Goal: Navigation & Orientation: Find specific page/section

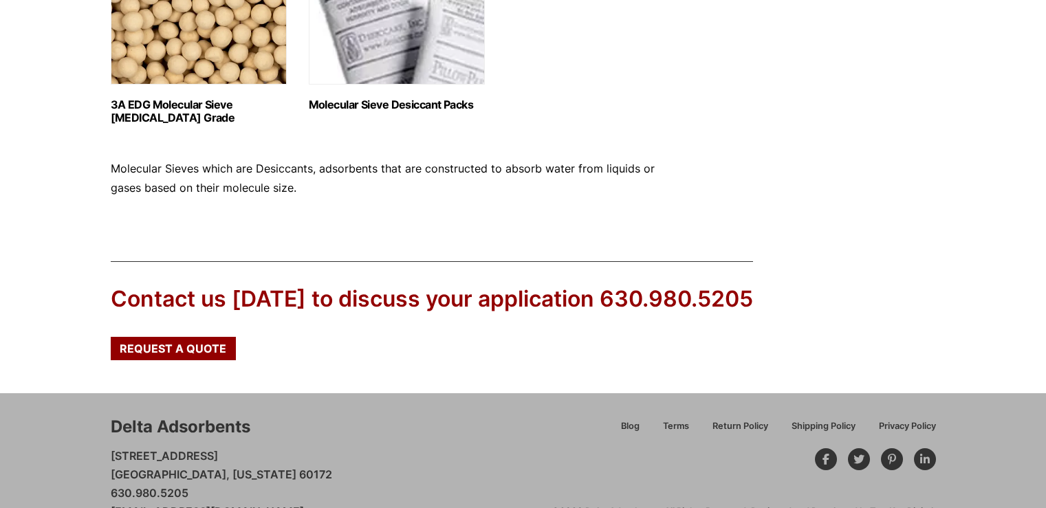
scroll to position [821, 0]
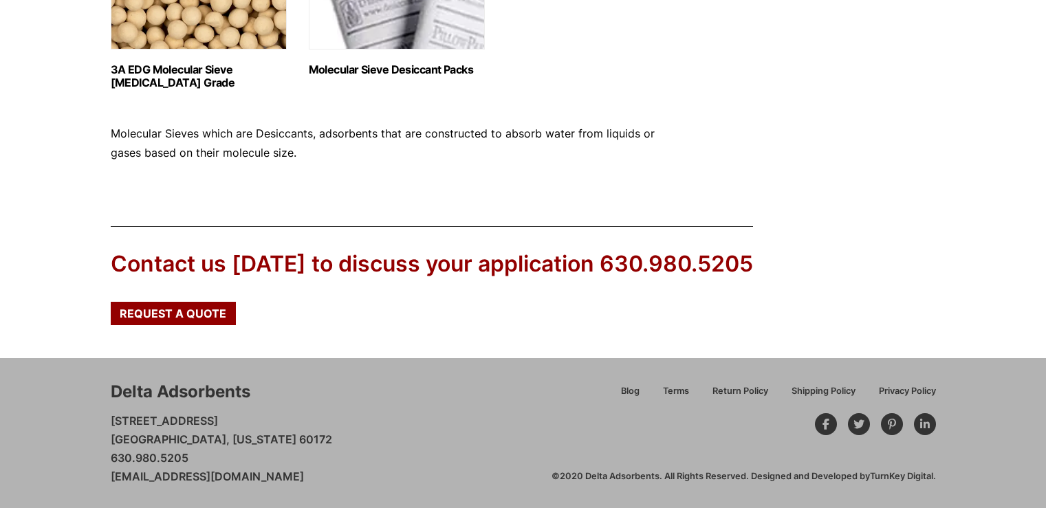
click at [173, 472] on link "[EMAIL_ADDRESS][DOMAIN_NAME]" at bounding box center [207, 477] width 193 height 14
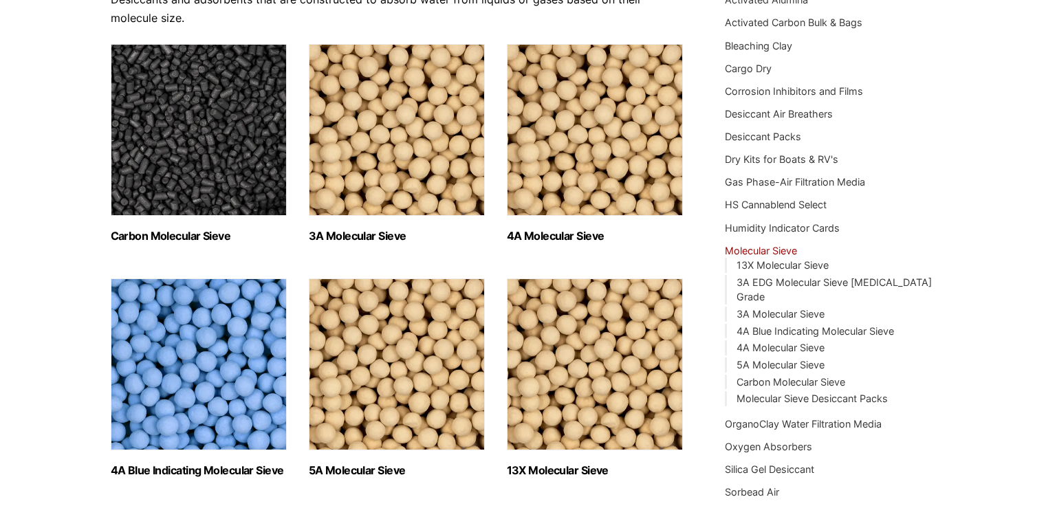
scroll to position [0, 0]
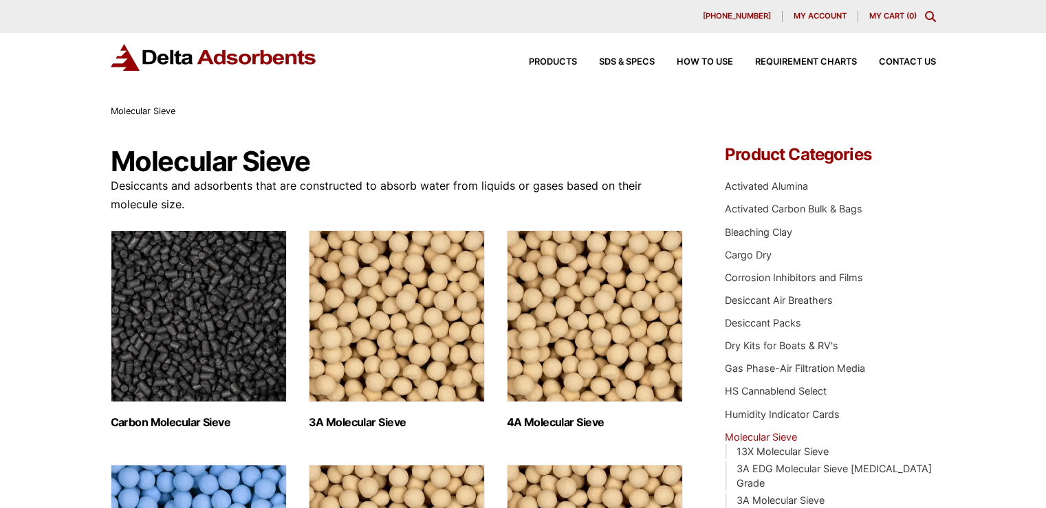
click at [602, 425] on h2 "4A Molecular Sieve (2)" at bounding box center [595, 422] width 176 height 13
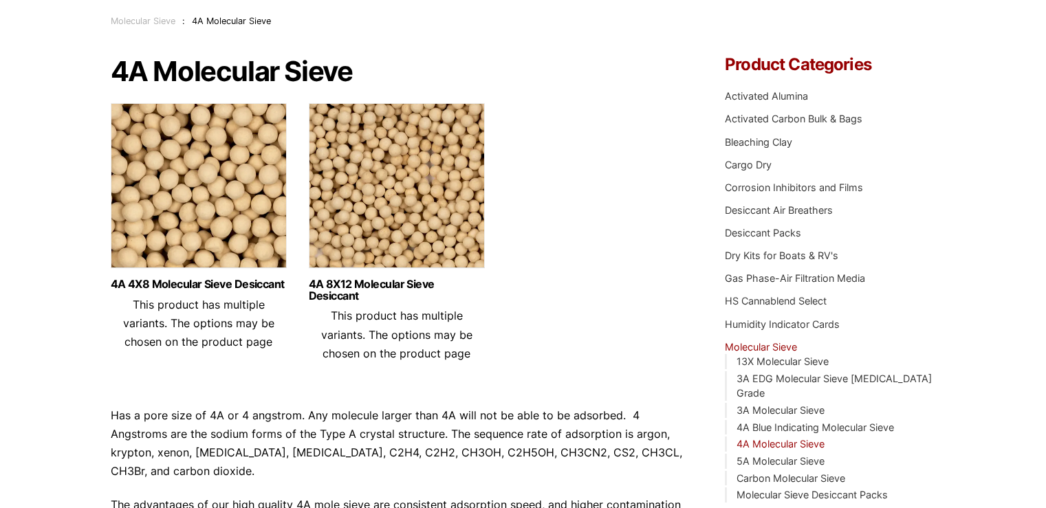
scroll to position [206, 0]
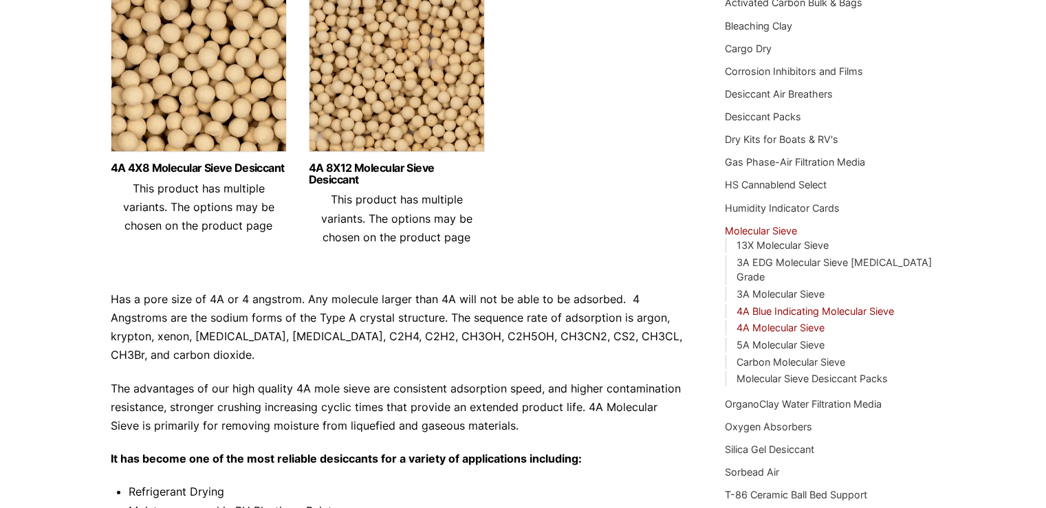
click at [826, 305] on link "4A Blue Indicating Molecular Sieve" at bounding box center [814, 311] width 157 height 12
